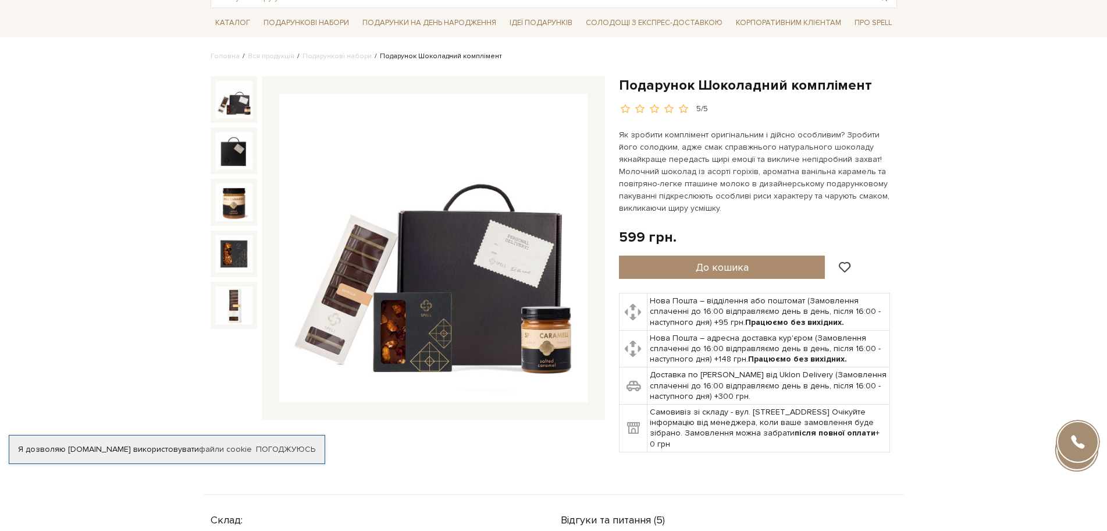
scroll to position [116, 0]
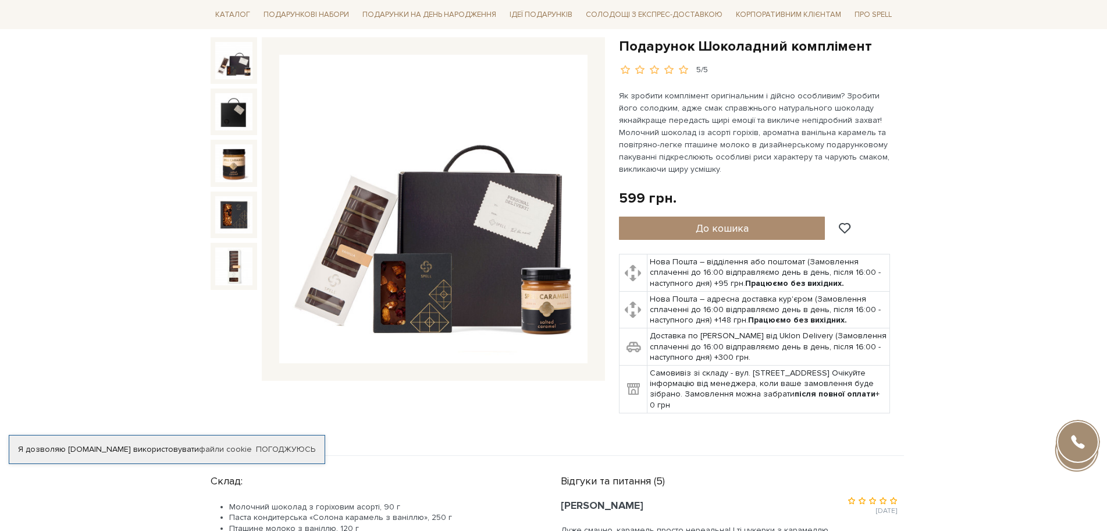
click at [493, 287] on img at bounding box center [433, 209] width 308 height 308
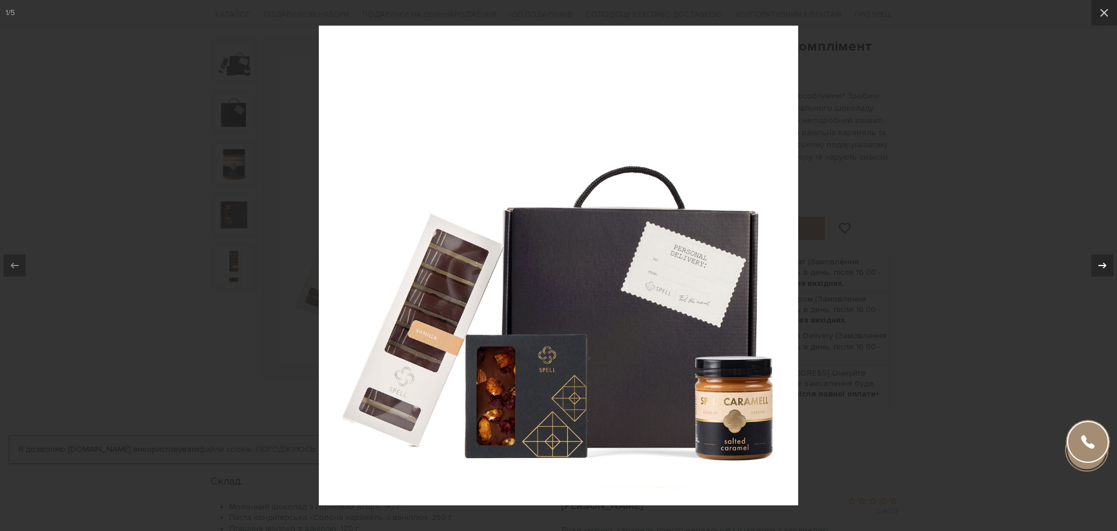
click at [1105, 263] on icon at bounding box center [1102, 265] width 14 height 14
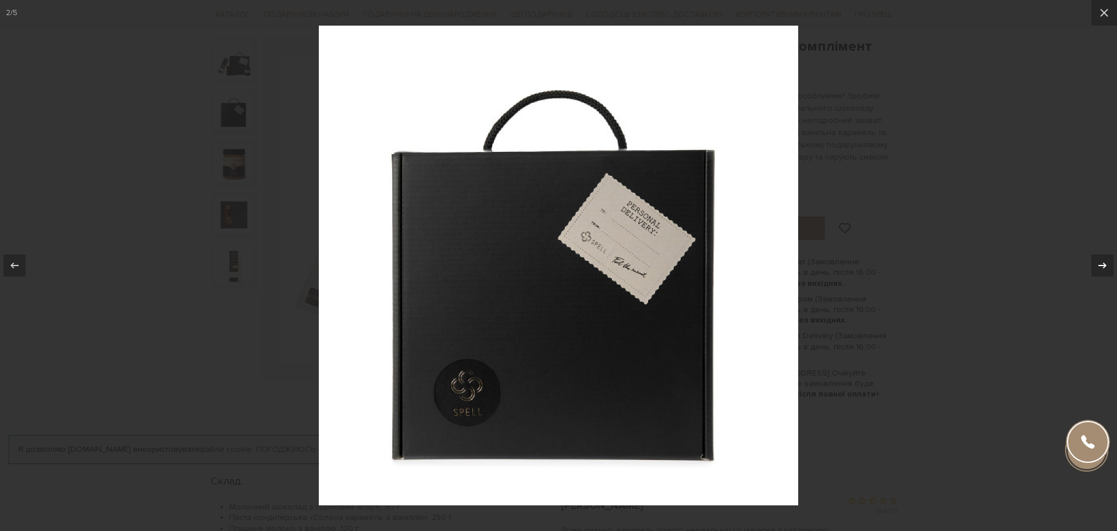
click at [1105, 263] on icon at bounding box center [1102, 265] width 14 height 14
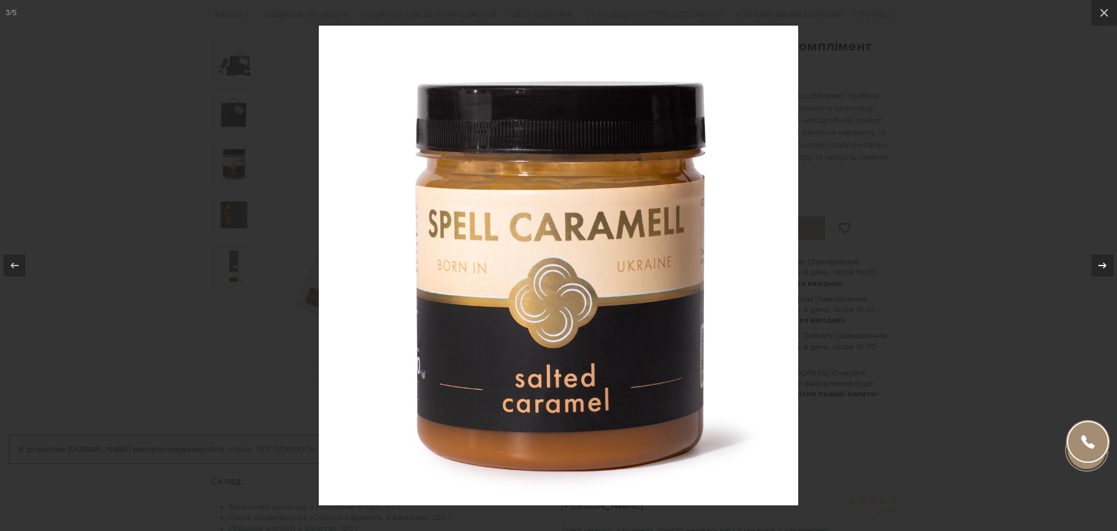
click at [1105, 263] on icon at bounding box center [1102, 265] width 14 height 14
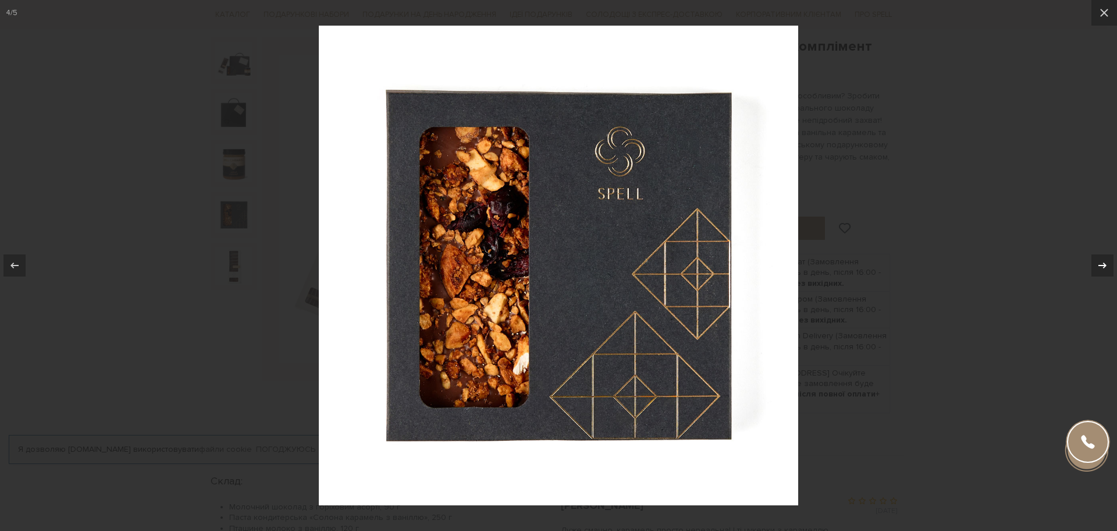
click at [1105, 262] on icon at bounding box center [1102, 265] width 14 height 14
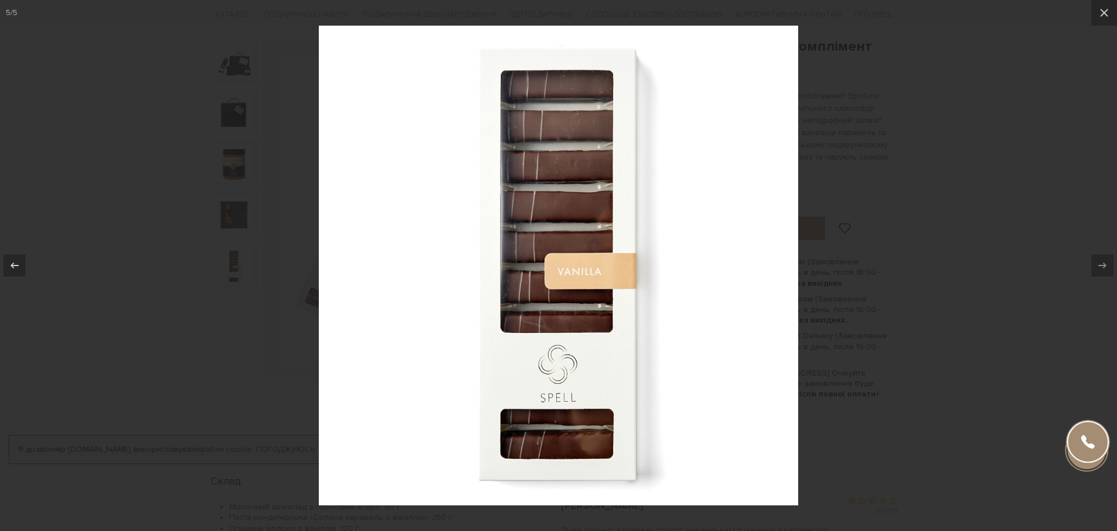
click at [1105, 261] on icon at bounding box center [1102, 265] width 14 height 14
click at [949, 241] on div at bounding box center [558, 265] width 1117 height 531
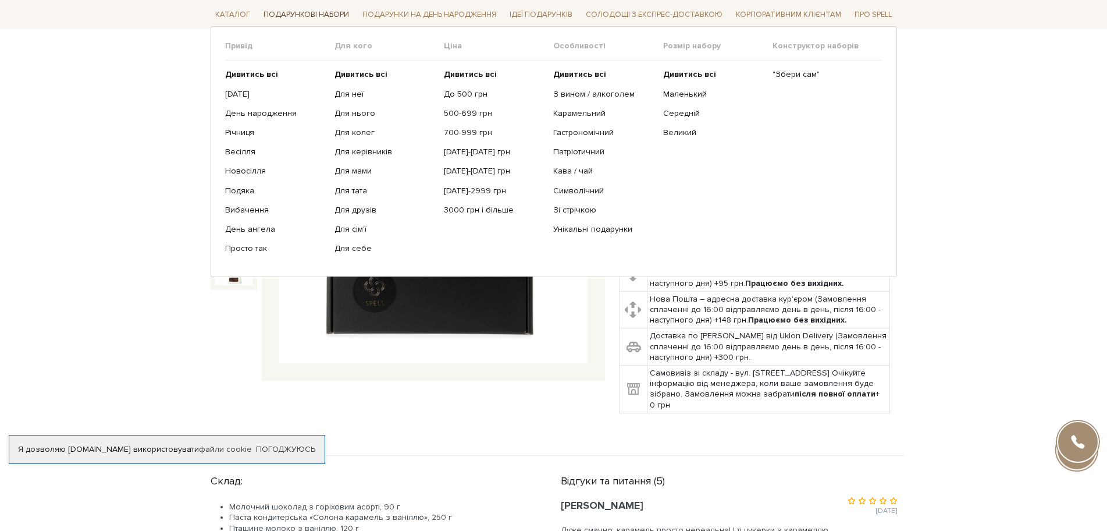
click at [303, 19] on span "Подарункові набори" at bounding box center [306, 15] width 95 height 18
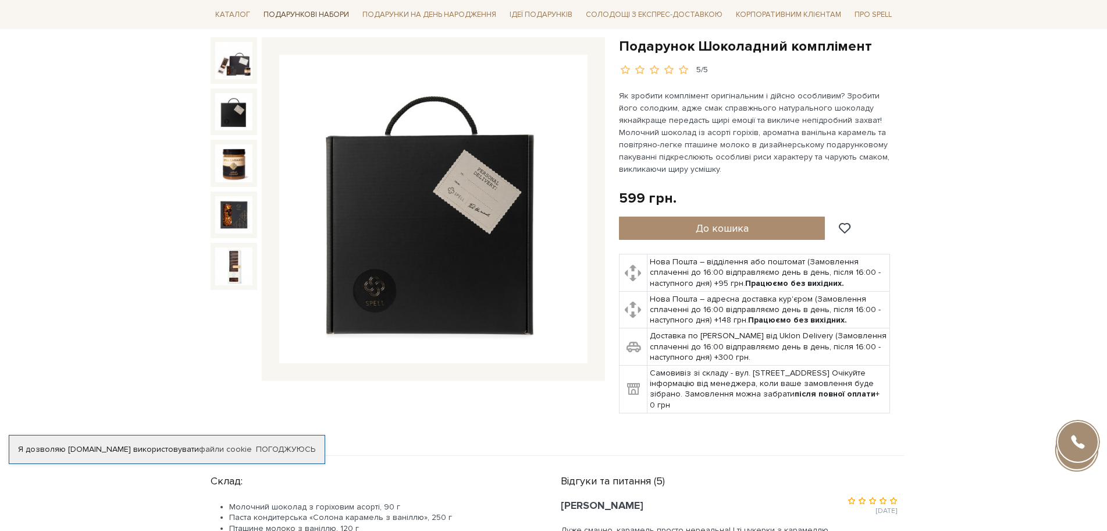
click at [316, 14] on span "Подарункові набори" at bounding box center [306, 15] width 95 height 18
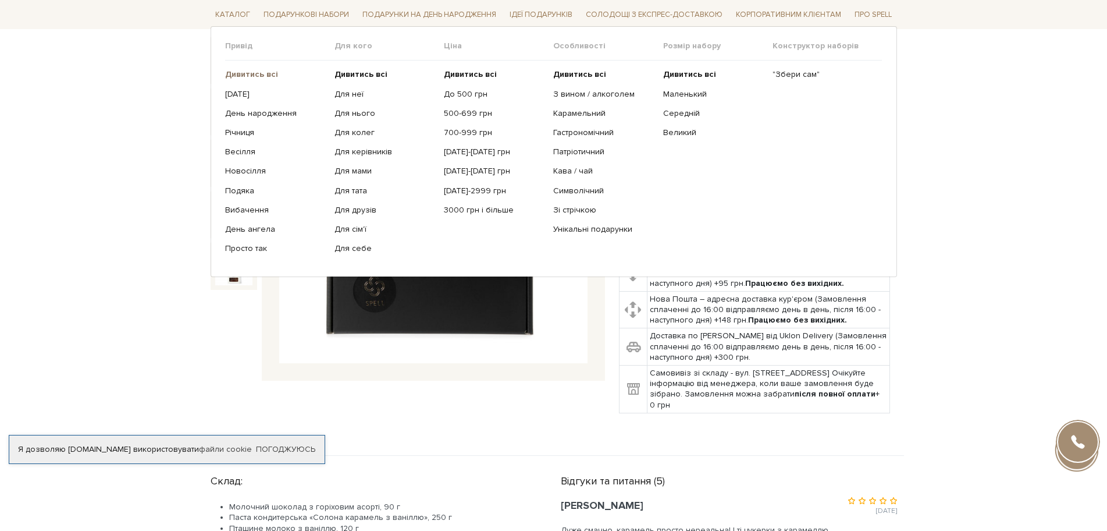
click at [244, 70] on b "Дивитись всі" at bounding box center [251, 74] width 53 height 10
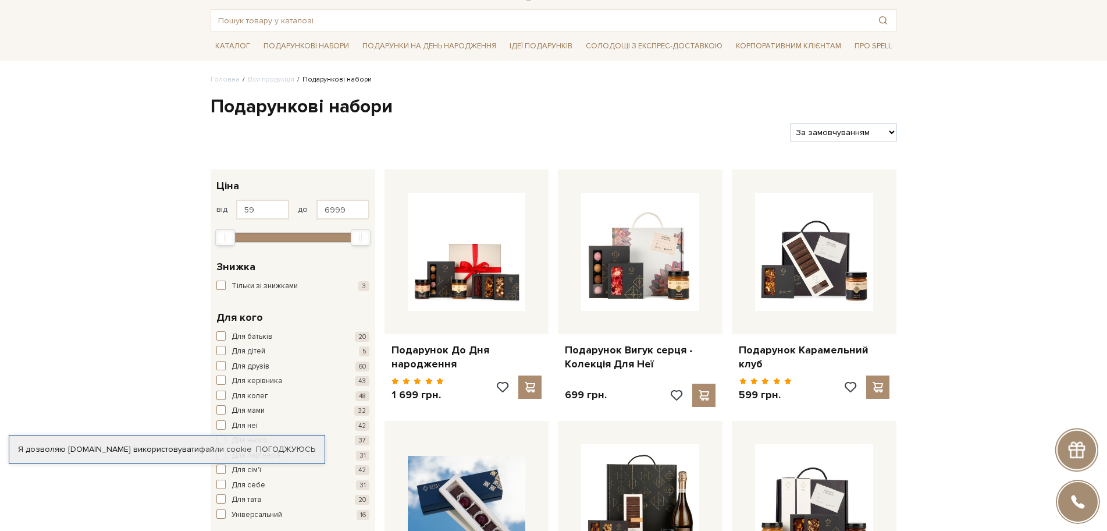
scroll to position [175, 0]
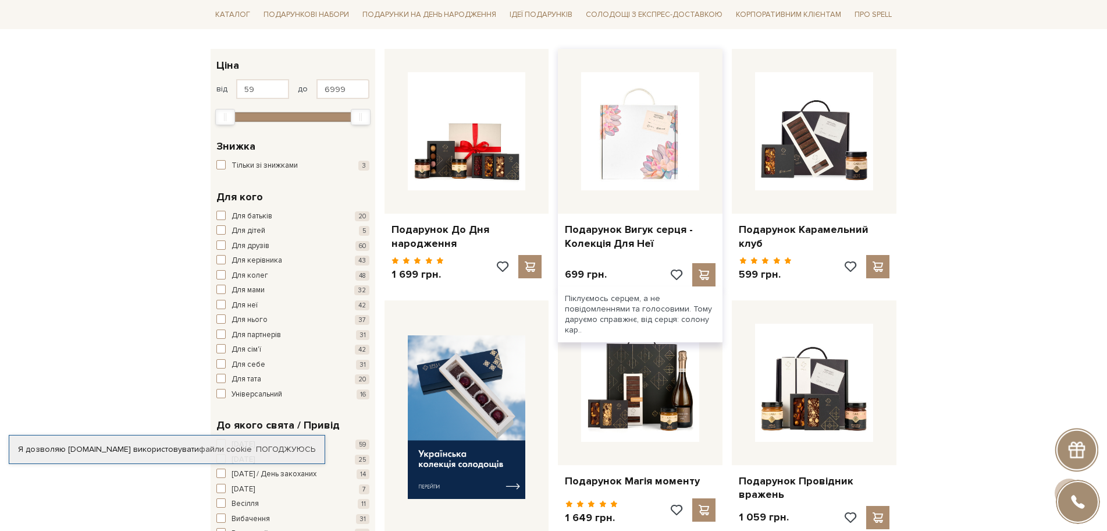
click at [658, 159] on img at bounding box center [640, 131] width 118 height 118
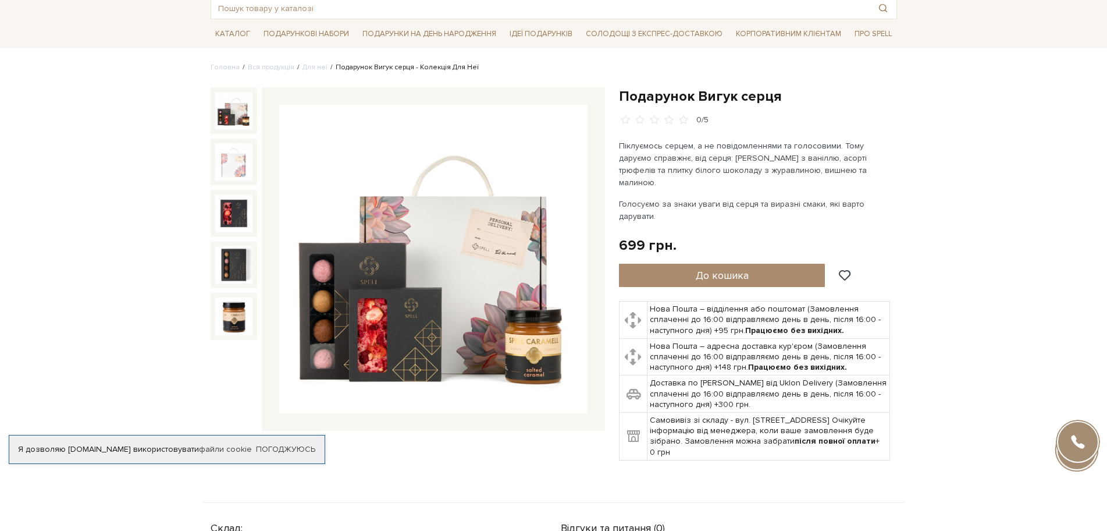
scroll to position [175, 0]
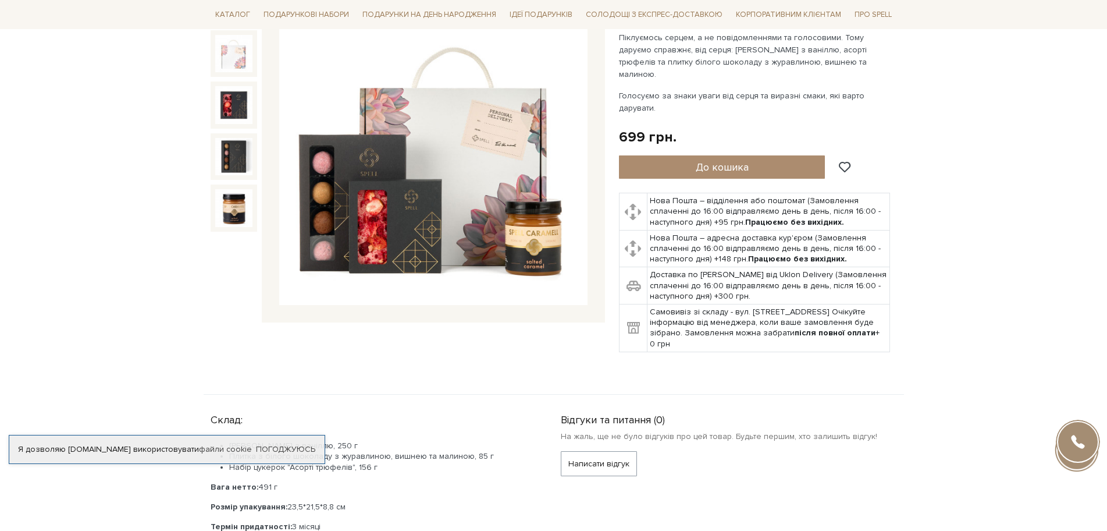
click at [433, 229] on img at bounding box center [433, 151] width 308 height 308
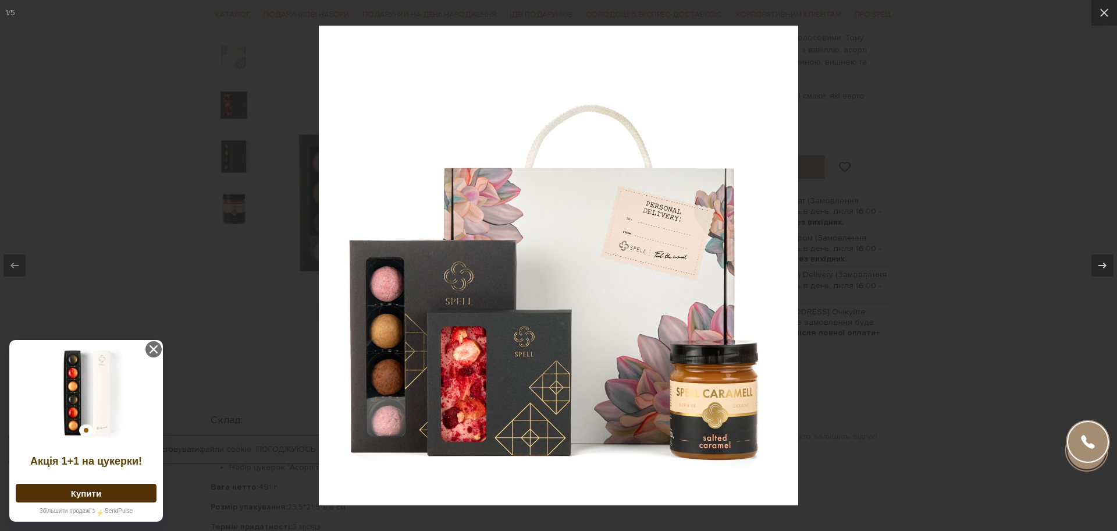
click at [936, 71] on div at bounding box center [558, 265] width 1117 height 531
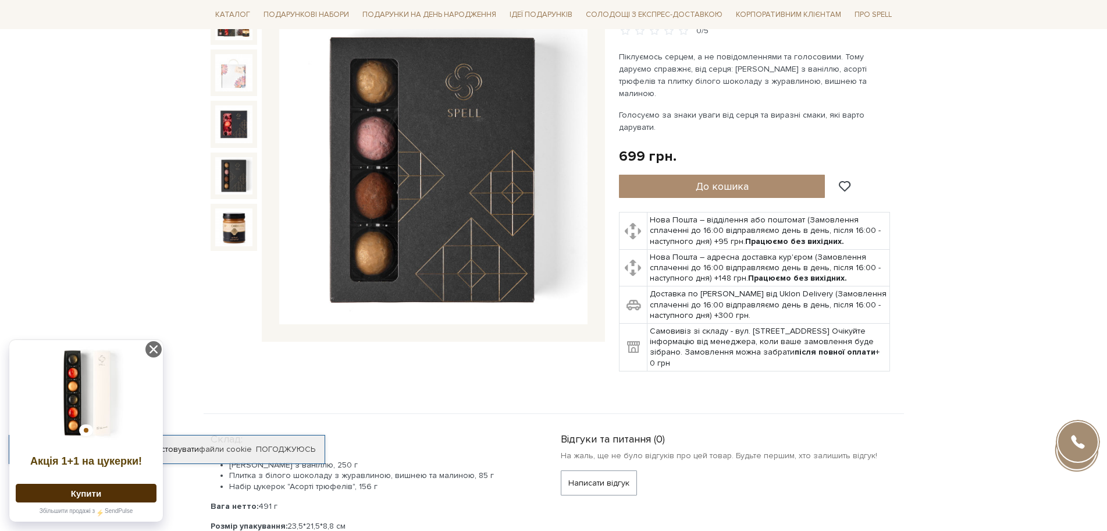
scroll to position [58, 0]
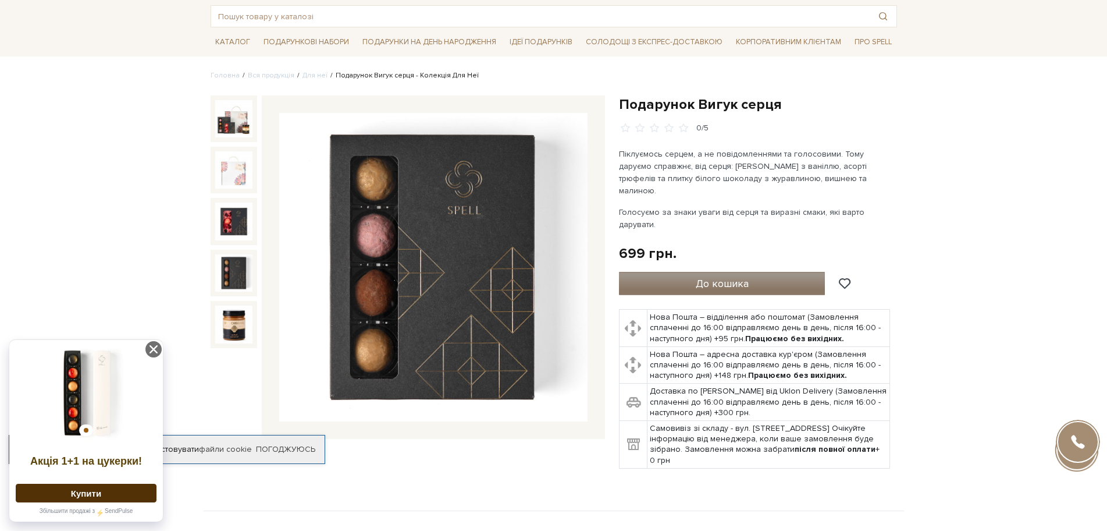
click at [735, 277] on span "До кошика" at bounding box center [722, 283] width 53 height 13
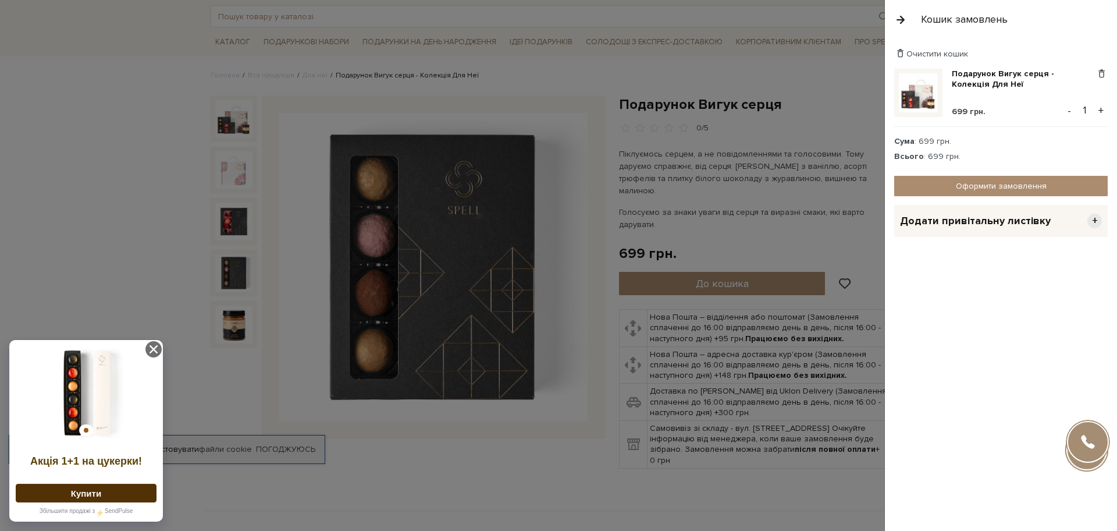
click at [437, 403] on div at bounding box center [558, 265] width 1117 height 531
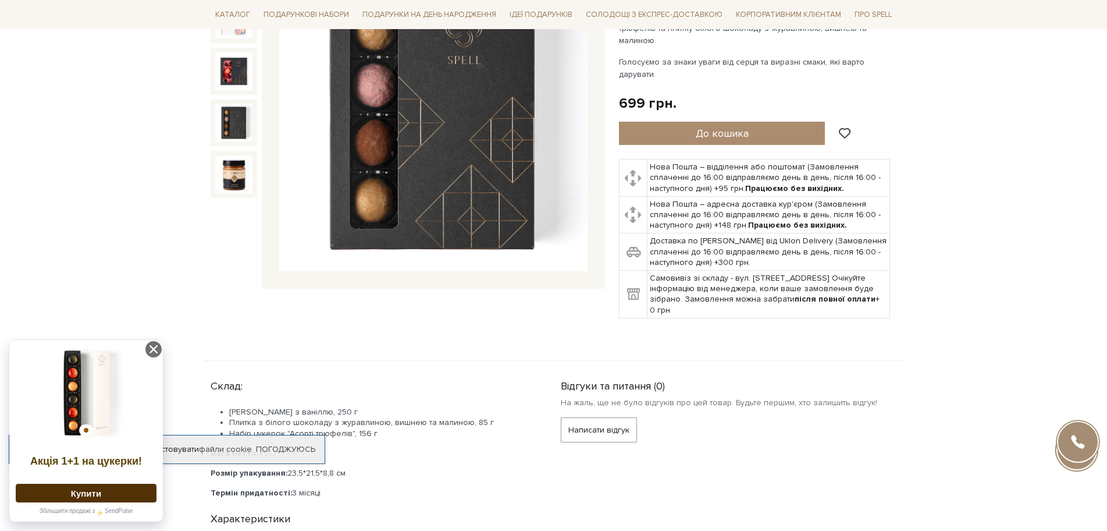
scroll to position [291, 0]
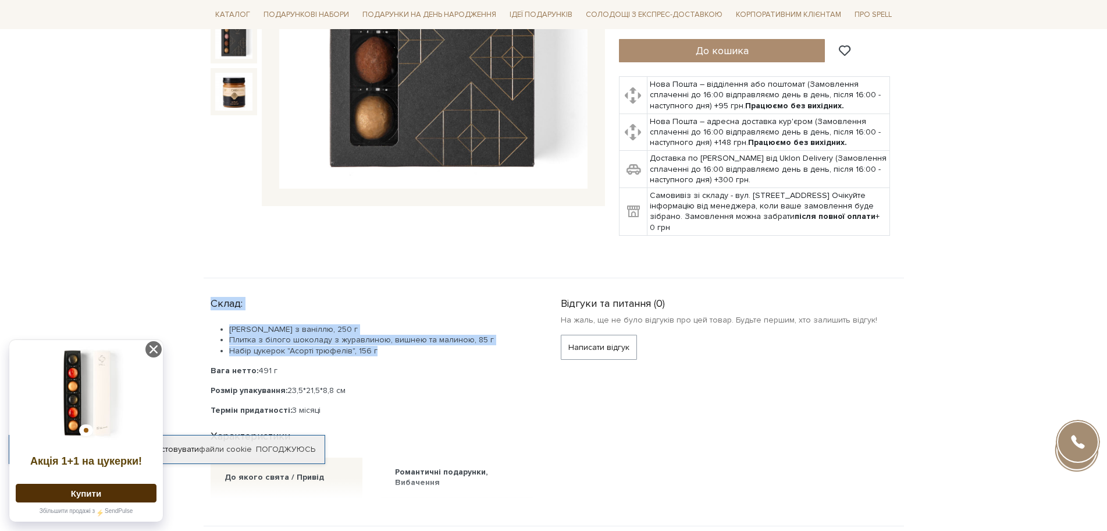
drag, startPoint x: 204, startPoint y: 286, endPoint x: 406, endPoint y: 341, distance: 209.3
drag, startPoint x: 314, startPoint y: 331, endPoint x: 292, endPoint y: 348, distance: 27.7
click at [292, 348] on div "Карамель солона з ваніллю, 250 г Плитка з білого шоколаду з журавлиною, вишнею …" at bounding box center [372, 369] width 322 height 91
drag, startPoint x: 194, startPoint y: 282, endPoint x: 302, endPoint y: 366, distance: 137.2
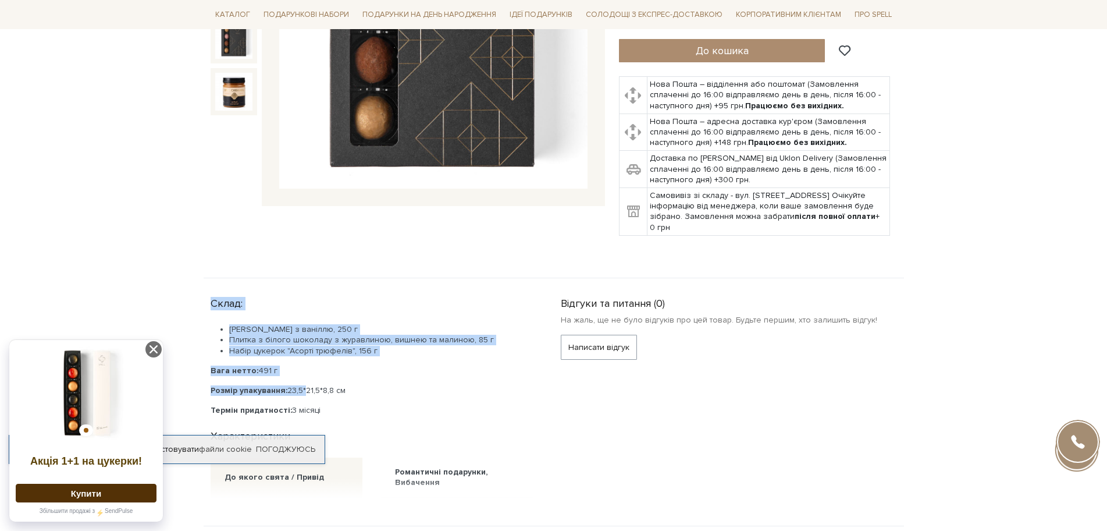
click at [302, 365] on div "Карамель солона з ваніллю, 250 г Плитка з білого шоколаду з журавлиною, вишнею …" at bounding box center [372, 369] width 322 height 91
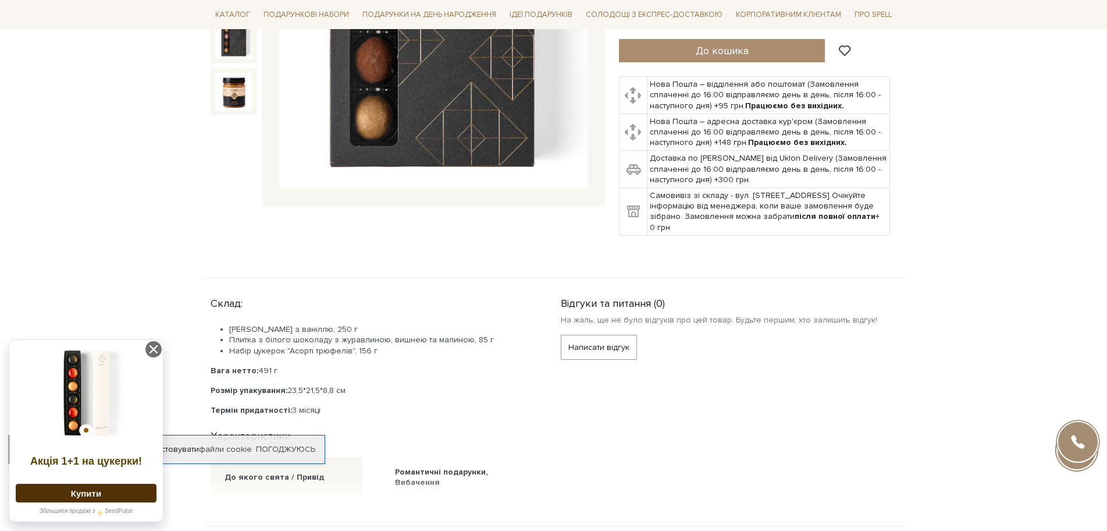
click at [385, 365] on p "Вага нетто: 491 г" at bounding box center [372, 370] width 322 height 10
drag, startPoint x: 207, startPoint y: 290, endPoint x: 370, endPoint y: 380, distance: 186.5
click at [370, 380] on div "Склад: Карамель солона з ваніллю, 250 г Плитка з білого шоколаду з журавлиною, …" at bounding box center [379, 394] width 350 height 205
copy div "Склад: Карамель солона з ваніллю, 250 г Плитка з білого шоколаду з журавлиною, …"
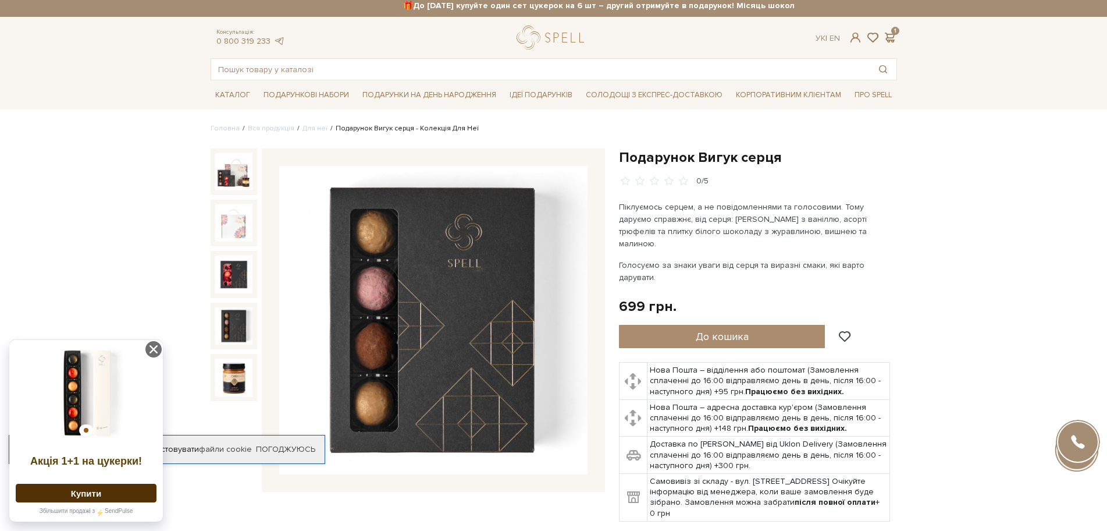
scroll to position [0, 0]
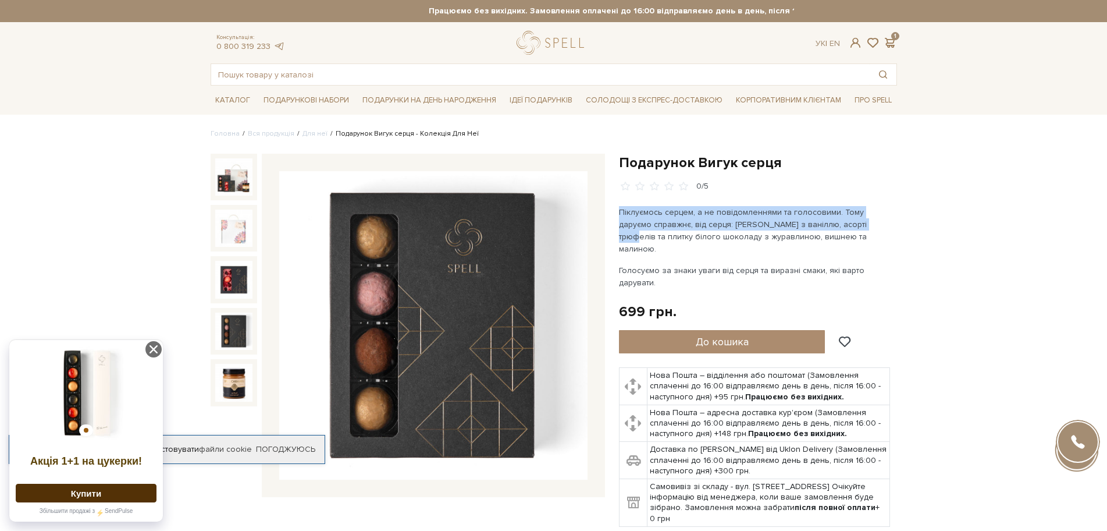
drag, startPoint x: 618, startPoint y: 209, endPoint x: 837, endPoint y: 228, distance: 220.2
click at [837, 228] on div "Подарунок Вигук серця 0/5 699 грн." at bounding box center [758, 347] width 292 height 387
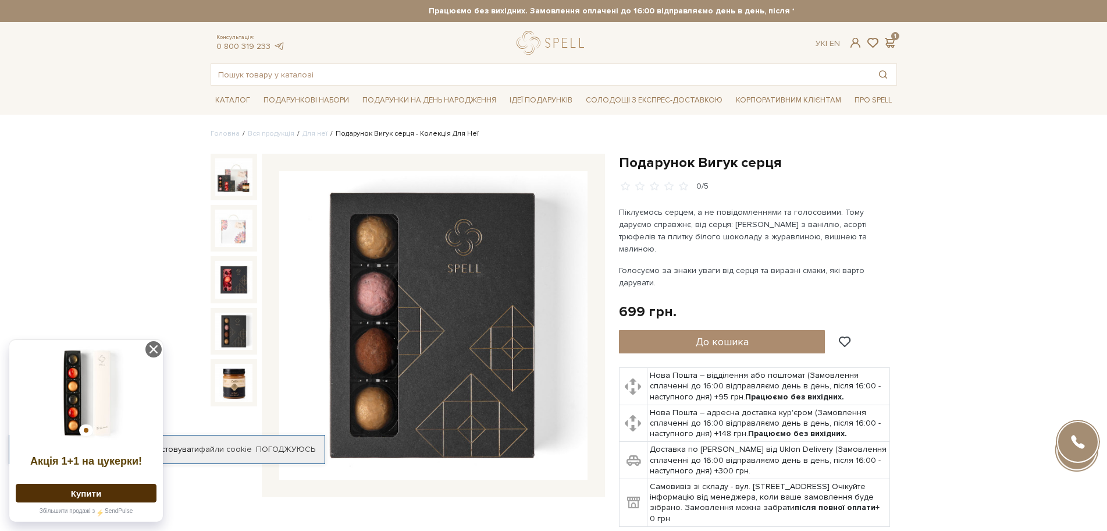
click at [869, 227] on p "Піклуємось серцем, а не повідомленнями та голосовими. Тому даруємо справжнє, ві…" at bounding box center [755, 230] width 273 height 49
drag, startPoint x: 614, startPoint y: 209, endPoint x: 855, endPoint y: 237, distance: 241.8
click at [855, 237] on div "Подарунок Вигук серця 0/5 699 грн." at bounding box center [758, 347] width 292 height 387
copy p "Піклуємось серцем, а не повідомленнями та голосовими. Тому даруємо справжнє, ві…"
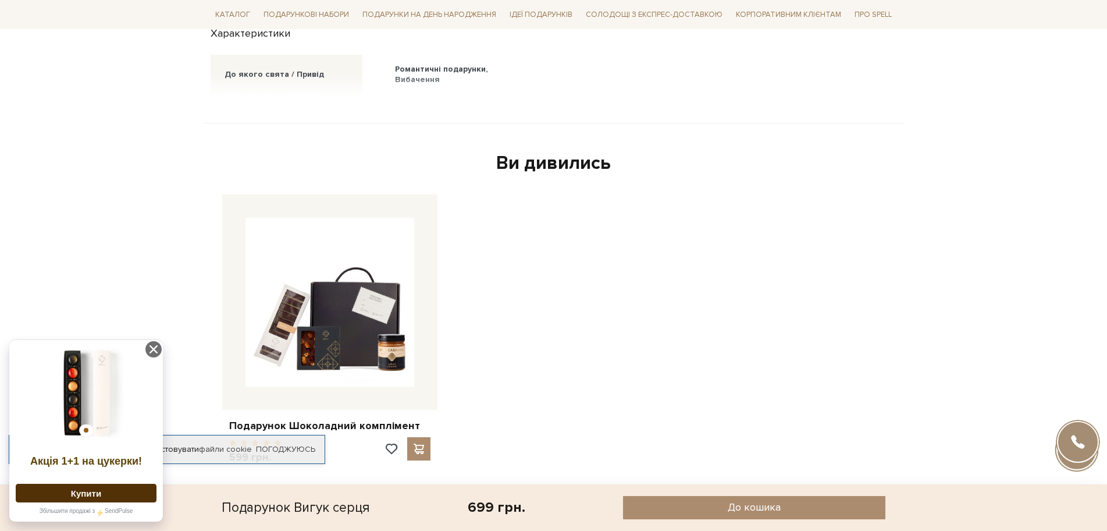
scroll to position [698, 0]
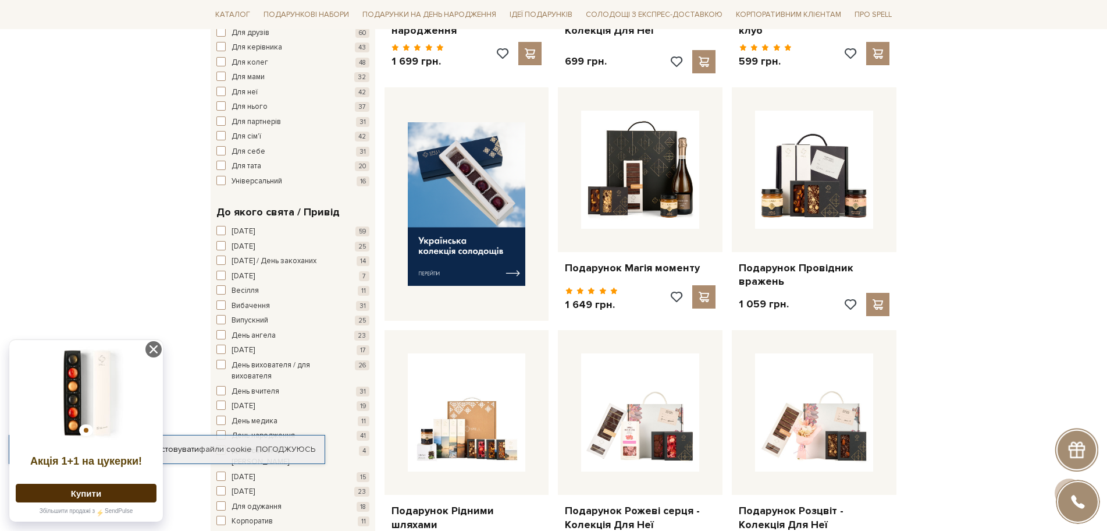
scroll to position [697, 0]
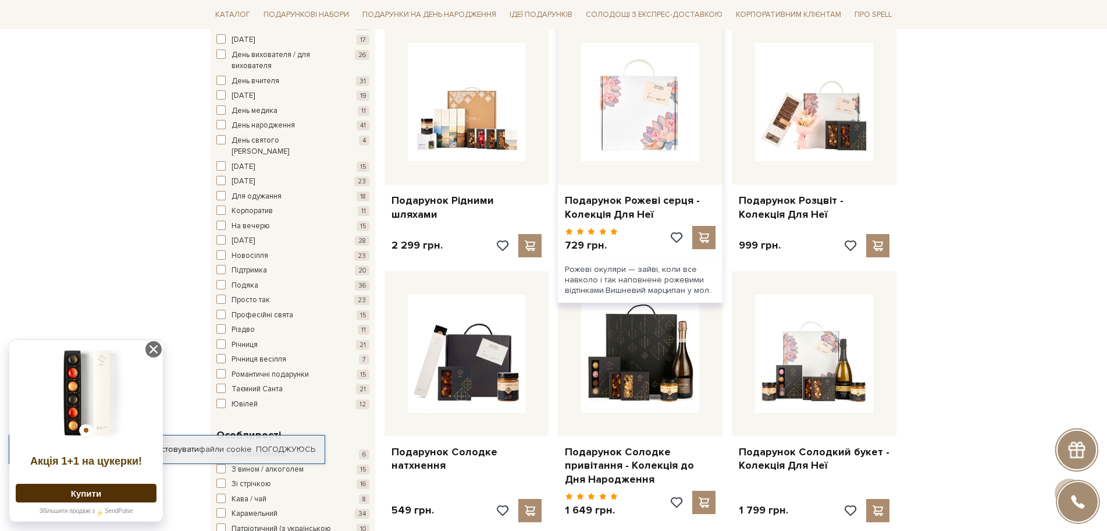
click at [611, 141] on img at bounding box center [640, 102] width 118 height 118
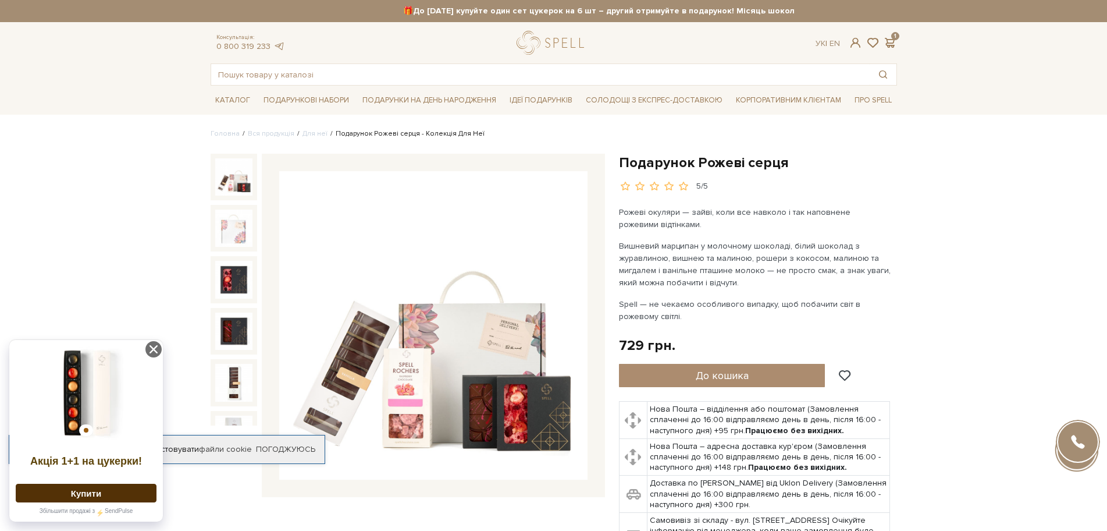
click at [428, 351] on img at bounding box center [433, 325] width 308 height 308
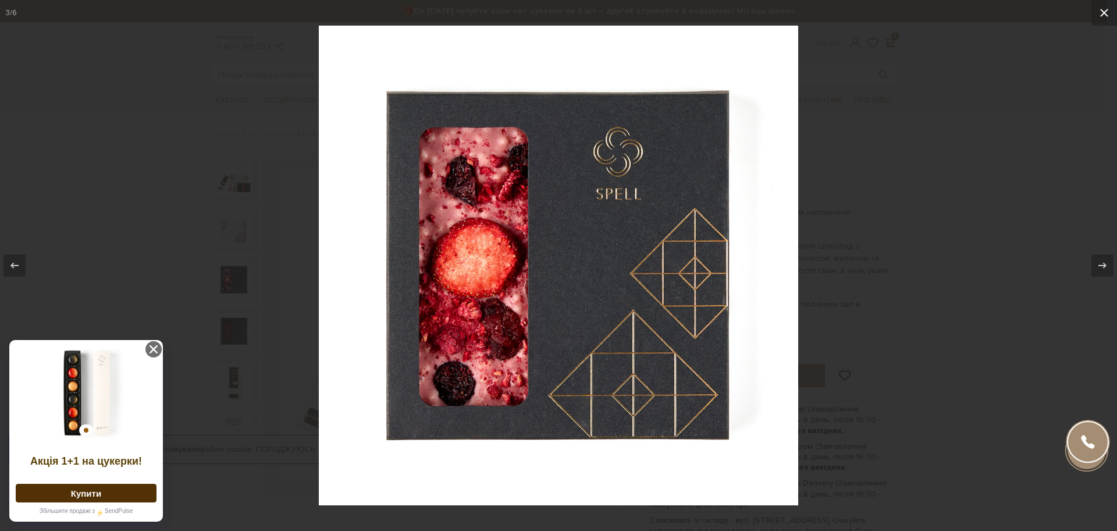
click at [1106, 9] on icon at bounding box center [1104, 13] width 14 height 14
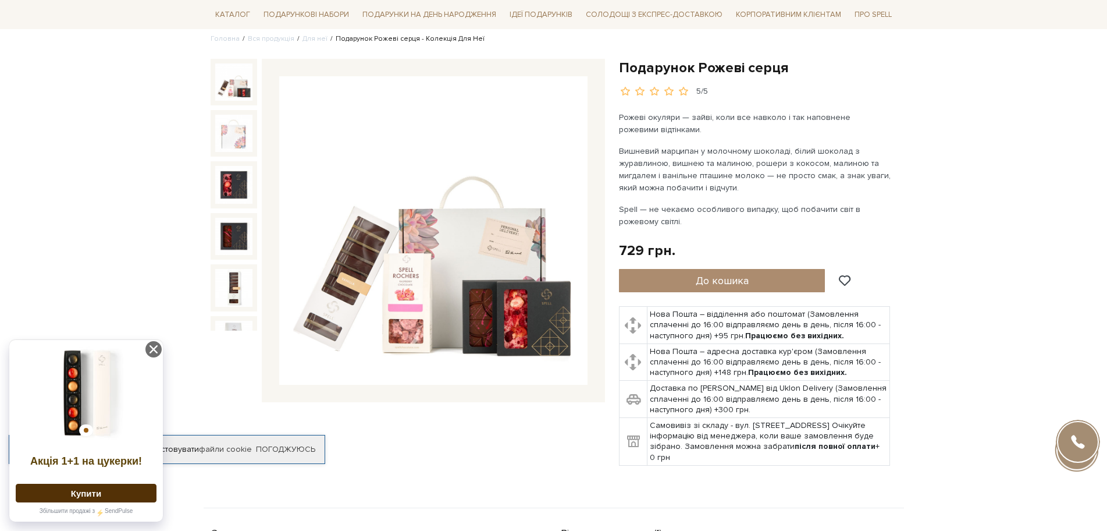
scroll to position [116, 0]
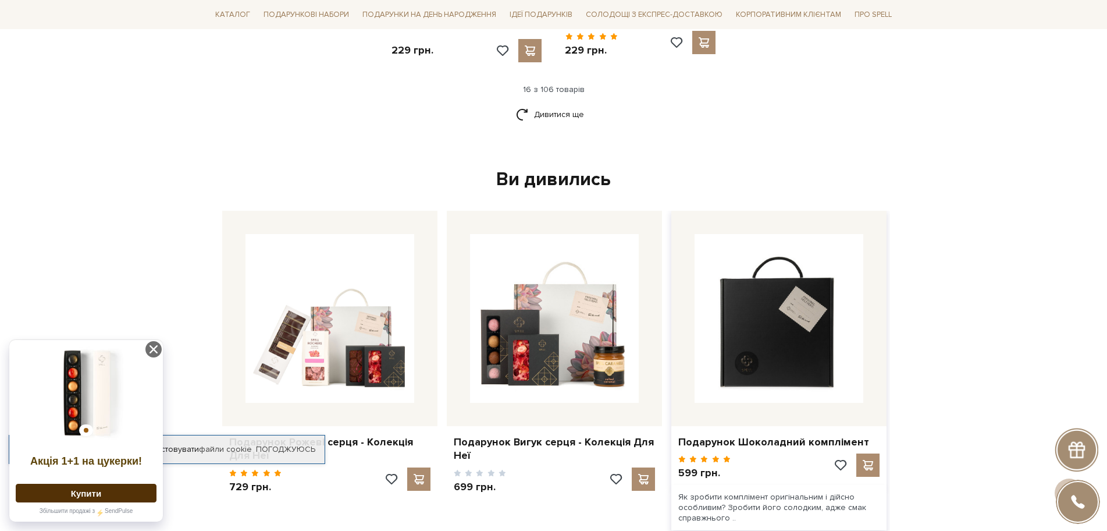
scroll to position [1803, 0]
